Goal: Find specific page/section: Find specific page/section

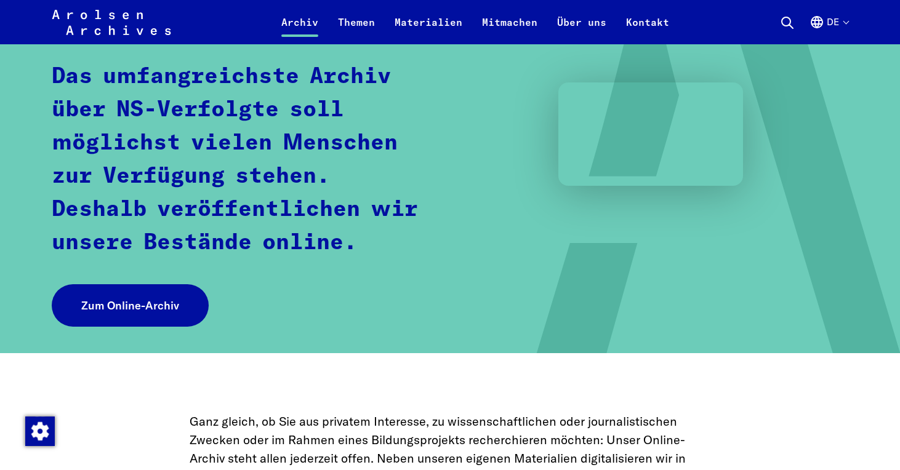
scroll to position [308, 0]
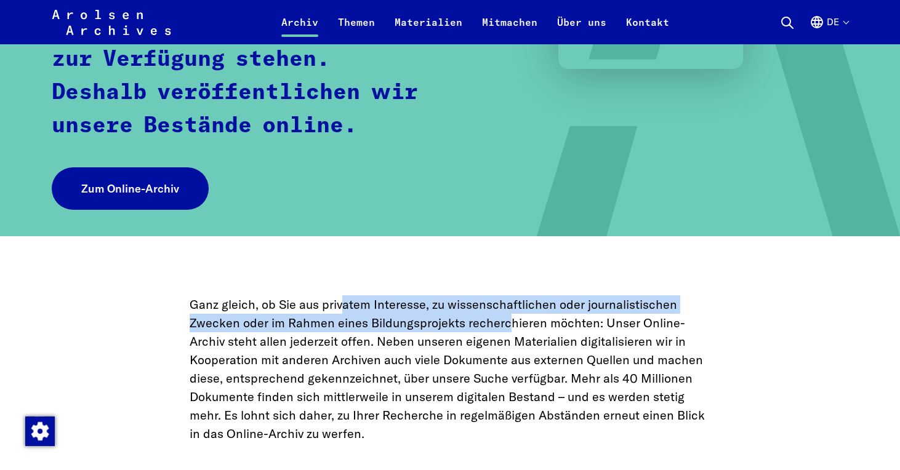
drag, startPoint x: 341, startPoint y: 306, endPoint x: 511, endPoint y: 323, distance: 170.7
click at [511, 323] on p "Ganz gleich, ob Sie aus privatem Interesse, zu wissenschaftlichen oder journali…" at bounding box center [450, 369] width 521 height 148
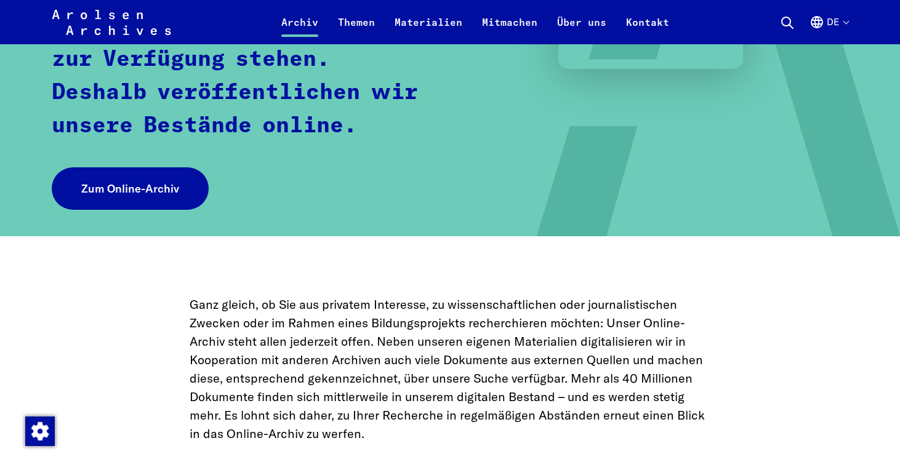
click at [396, 335] on p "Ganz gleich, ob Sie aus privatem Interesse, zu wissenschaftlichen oder journali…" at bounding box center [450, 369] width 521 height 148
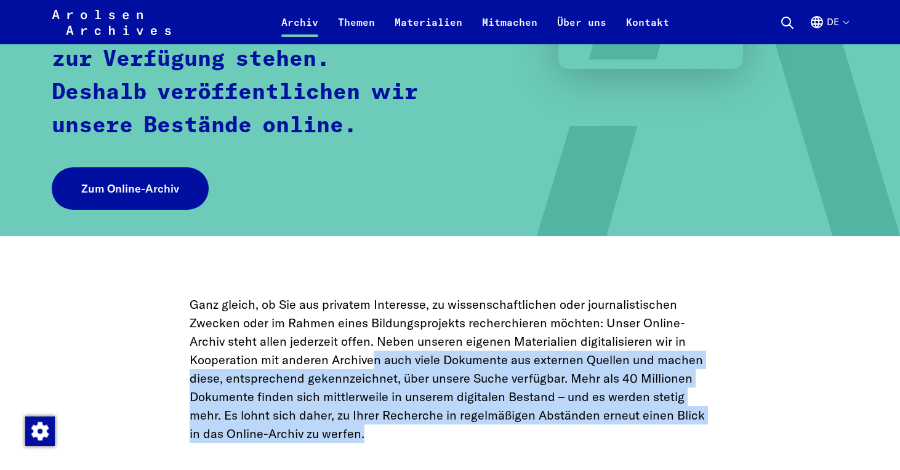
drag, startPoint x: 372, startPoint y: 353, endPoint x: 428, endPoint y: 428, distance: 93.2
click at [428, 428] on p "Ganz gleich, ob Sie aus privatem Interesse, zu wissenschaftlichen oder journali…" at bounding box center [450, 369] width 521 height 148
click at [404, 384] on p "Ganz gleich, ob Sie aus privatem Interesse, zu wissenschaftlichen oder journali…" at bounding box center [450, 369] width 521 height 148
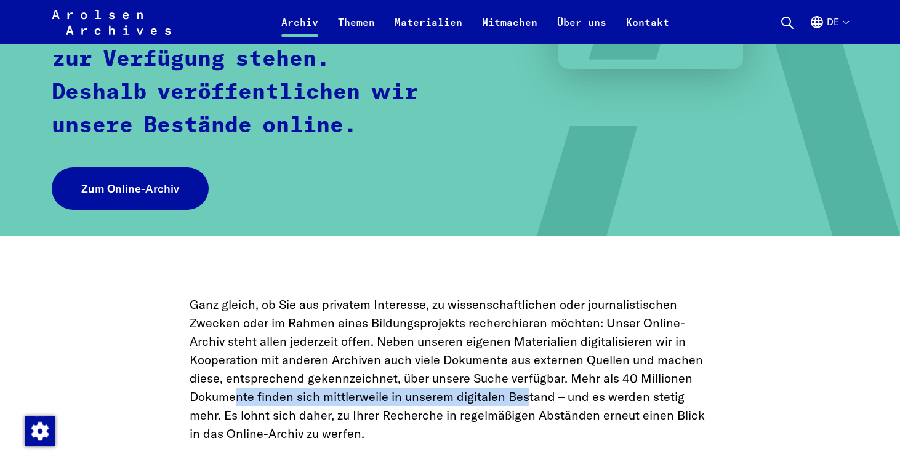
drag, startPoint x: 234, startPoint y: 394, endPoint x: 529, endPoint y: 404, distance: 294.3
click at [529, 404] on p "Ganz gleich, ob Sie aus privatem Interesse, zu wissenschaftlichen oder journali…" at bounding box center [450, 369] width 521 height 148
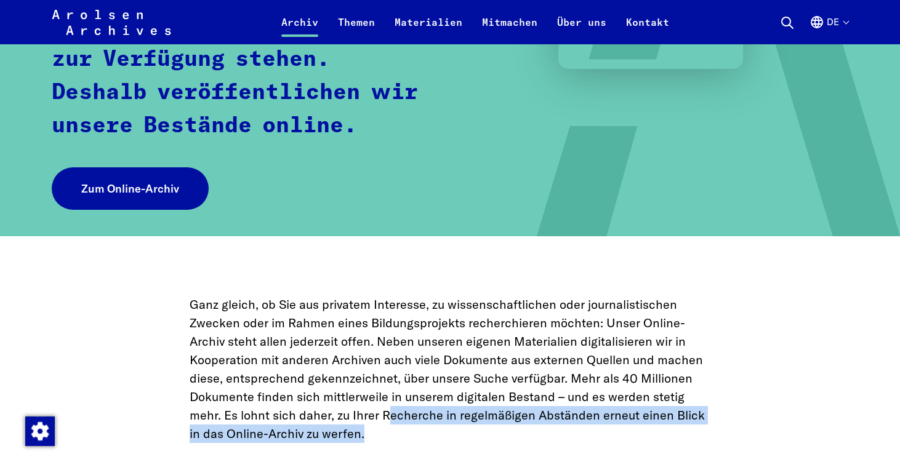
drag, startPoint x: 387, startPoint y: 417, endPoint x: 365, endPoint y: 426, distance: 24.2
click at [365, 426] on p "Ganz gleich, ob Sie aus privatem Interesse, zu wissenschaftlichen oder journali…" at bounding box center [450, 369] width 521 height 148
click at [419, 419] on p "Ganz gleich, ob Sie aus privatem Interesse, zu wissenschaftlichen oder journali…" at bounding box center [450, 369] width 521 height 148
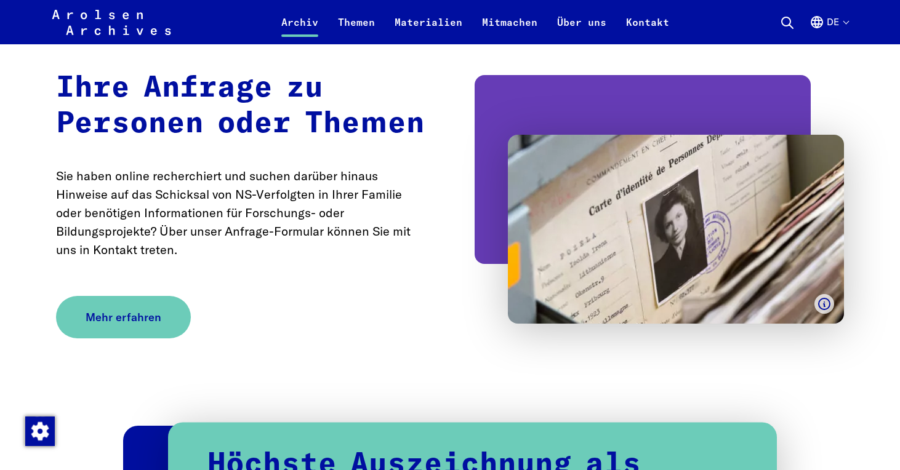
scroll to position [2215, 0]
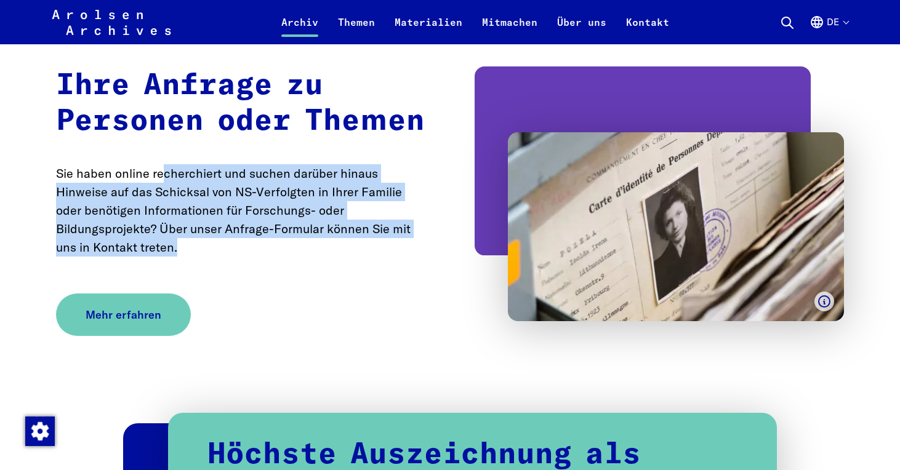
drag, startPoint x: 162, startPoint y: 178, endPoint x: 221, endPoint y: 239, distance: 84.4
click at [221, 239] on p "Sie haben online recherchiert und suchen darüber hinaus Hinweise auf das Schick…" at bounding box center [240, 210] width 369 height 92
click at [254, 257] on p "Sie haben online recherchiert und suchen darüber hinaus Hinweise auf das Schick…" at bounding box center [240, 210] width 369 height 92
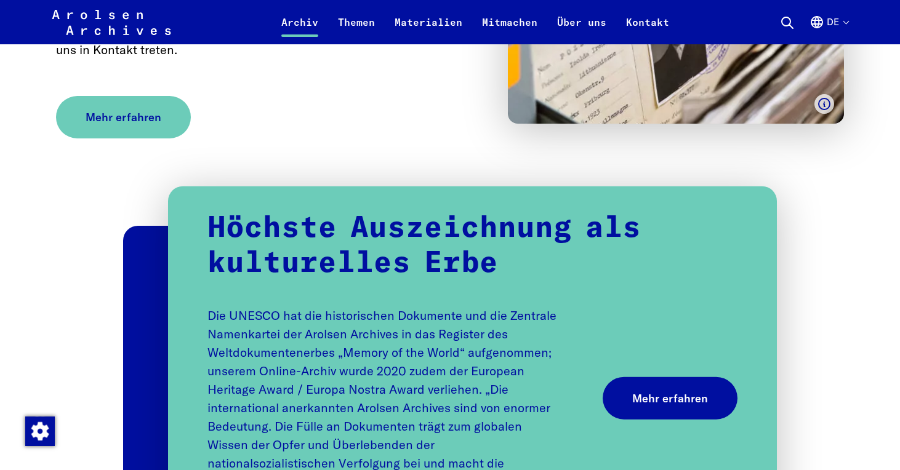
scroll to position [2523, 0]
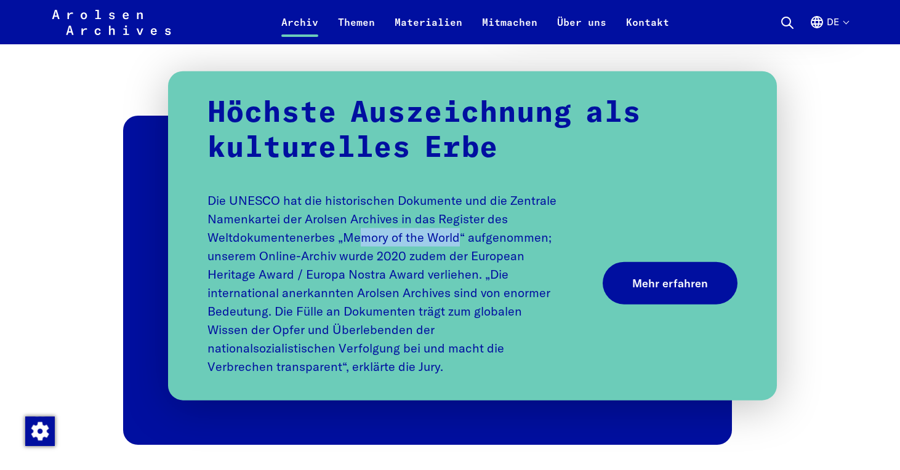
drag, startPoint x: 361, startPoint y: 241, endPoint x: 455, endPoint y: 246, distance: 94.9
click at [455, 246] on p "Die UNESCO hat die historischen Dokumente und die Zentrale Namenkartei der Arol…" at bounding box center [383, 283] width 353 height 185
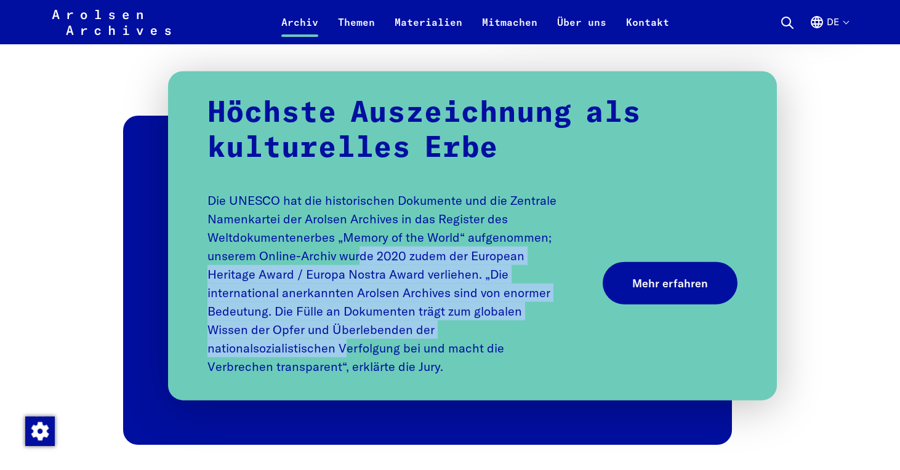
drag, startPoint x: 359, startPoint y: 258, endPoint x: 343, endPoint y: 352, distance: 95.5
click at [343, 352] on p "Die UNESCO hat die historischen Dokumente und die Zentrale Namenkartei der Arol…" at bounding box center [383, 283] width 353 height 185
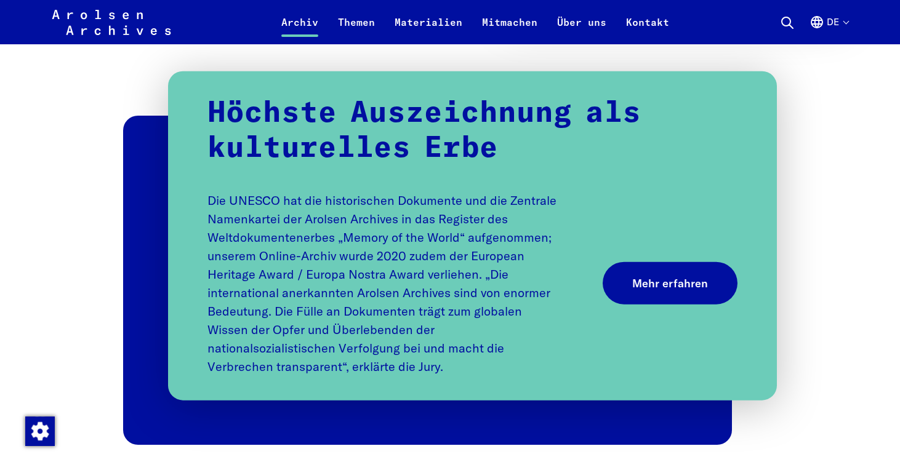
click at [404, 347] on p "Die UNESCO hat die historischen Dokumente und die Zentrale Namenkartei der Arol…" at bounding box center [383, 283] width 353 height 185
click at [401, 374] on p "Die UNESCO hat die historischen Dokumente und die Zentrale Namenkartei der Arol…" at bounding box center [383, 283] width 353 height 185
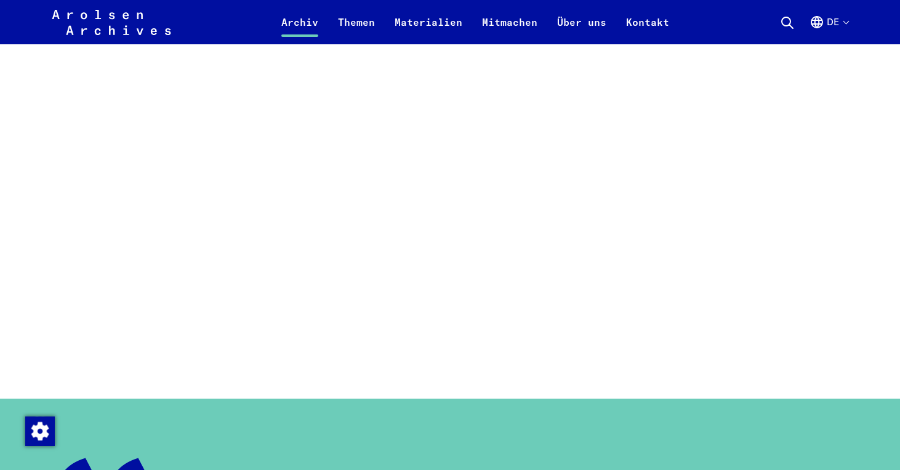
scroll to position [1046, 0]
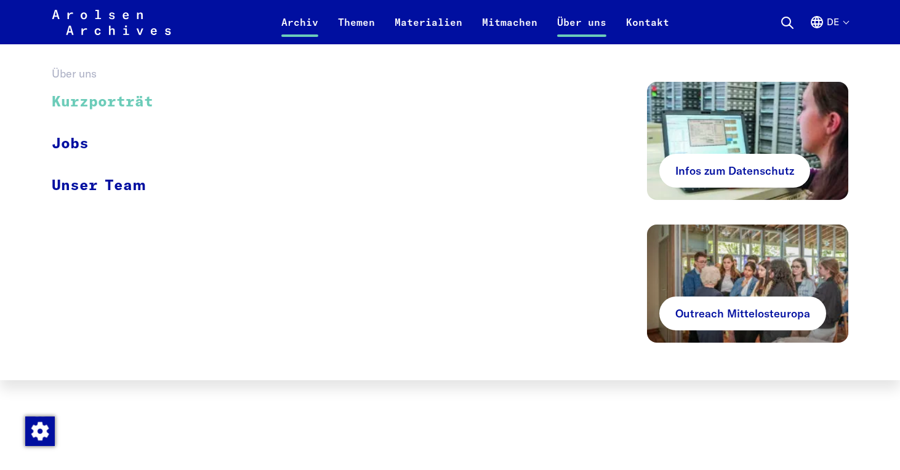
click at [100, 107] on link "Kurzporträt" at bounding box center [111, 102] width 118 height 41
